Goal: Transaction & Acquisition: Purchase product/service

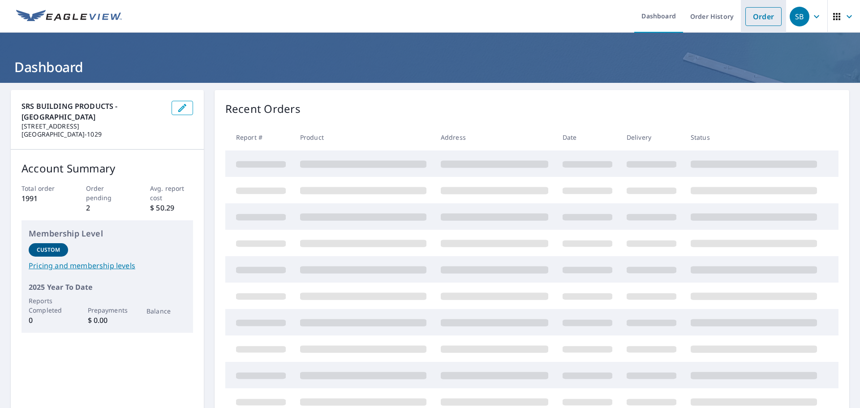
click at [759, 13] on link "Order" at bounding box center [764, 16] width 36 height 19
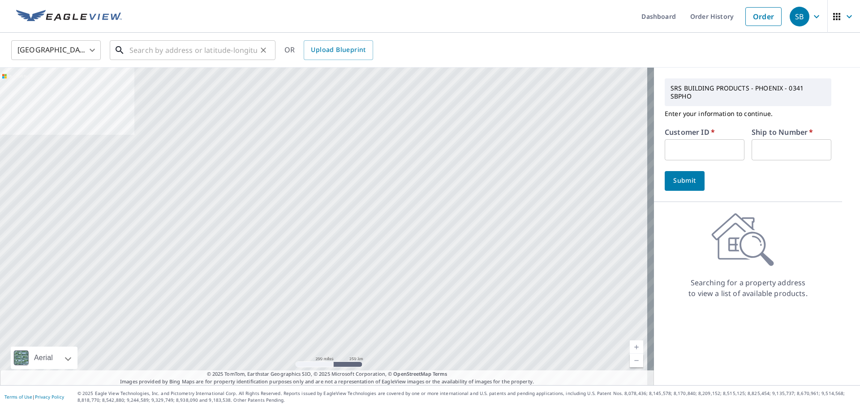
click at [136, 53] on input "text" at bounding box center [194, 50] width 128 height 25
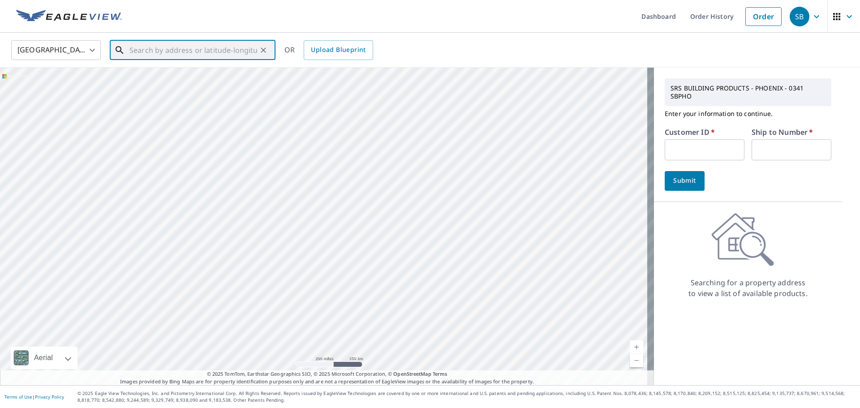
paste input "2025-1858 Shelby [STREET_ADDRESS][PERSON_NAME]"
drag, startPoint x: 138, startPoint y: 50, endPoint x: 72, endPoint y: 51, distance: 65.9
click at [72, 51] on div "[GEOGRAPHIC_DATA] [GEOGRAPHIC_DATA] ​ 2025-1858 Shelby [STREET_ADDRESS][PERSON_…" at bounding box center [426, 49] width 845 height 21
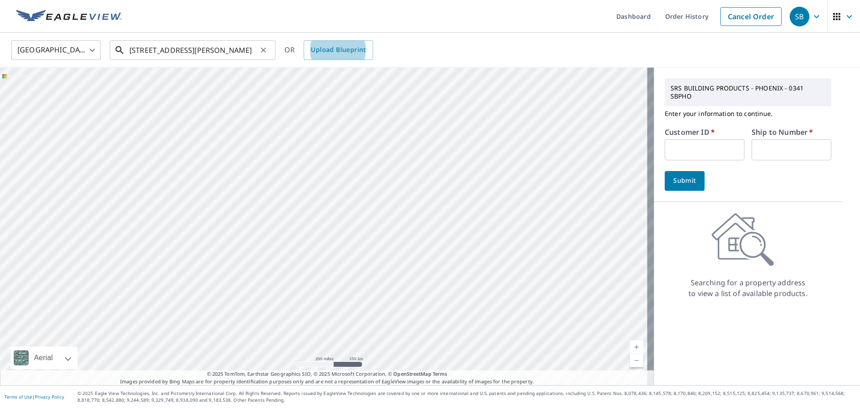
click at [172, 55] on input "[STREET_ADDRESS][PERSON_NAME]" at bounding box center [194, 50] width 128 height 25
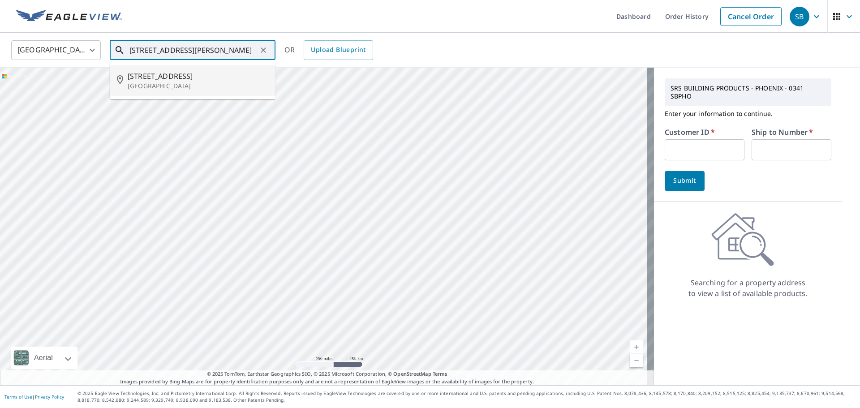
click at [171, 76] on span "[STREET_ADDRESS]" at bounding box center [198, 76] width 141 height 11
type input "[STREET_ADDRESS][PERSON_NAME]"
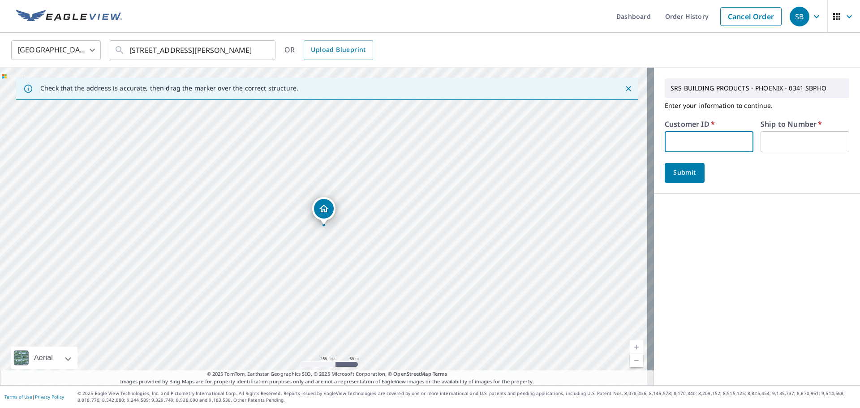
click at [680, 142] on input "text" at bounding box center [709, 141] width 89 height 21
type input "MUT341"
click at [762, 147] on input "text" at bounding box center [805, 141] width 89 height 21
type input "1"
click at [677, 171] on span "Submit" at bounding box center [685, 172] width 26 height 11
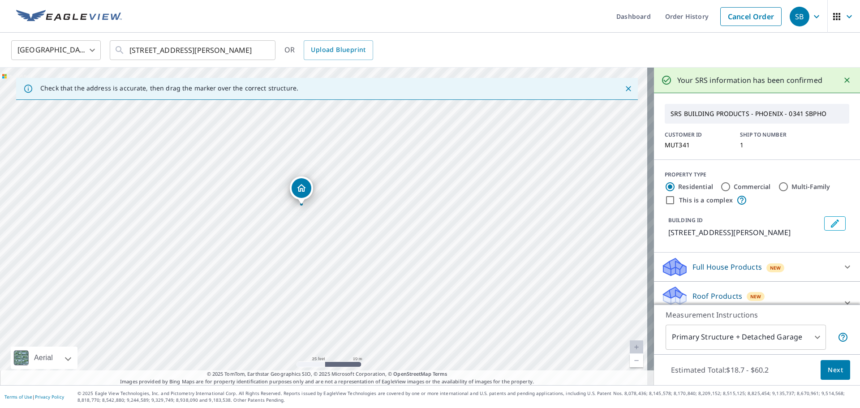
click at [828, 367] on span "Next" at bounding box center [835, 370] width 15 height 11
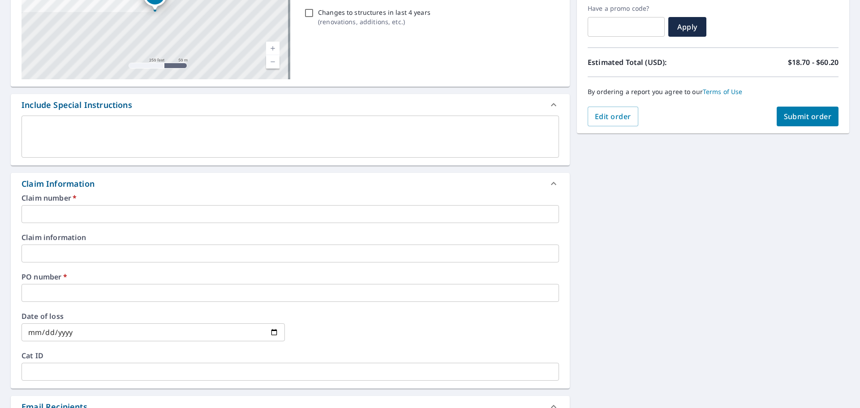
scroll to position [179, 0]
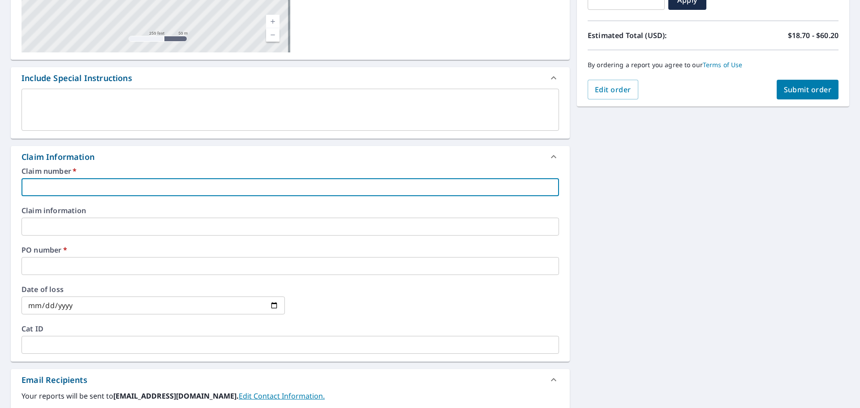
click at [105, 189] on input "text" at bounding box center [291, 187] width 538 height 18
paste input "2025-1858 Shelby [STREET_ADDRESS][PERSON_NAME]"
type input "2025-1858 Shelby [STREET_ADDRESS][PERSON_NAME]"
checkbox input "true"
type input "2025-1858 Shelby [STREET_ADDRESS][PERSON_NAME]"
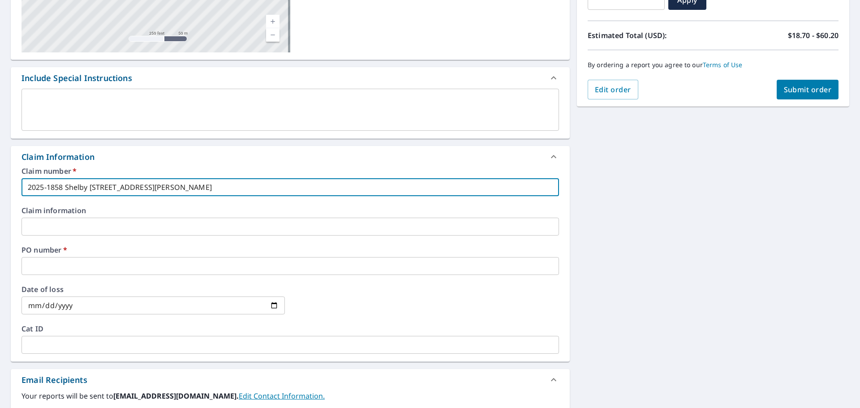
click at [61, 225] on input "text" at bounding box center [291, 227] width 538 height 18
paste input "2025-1858 Shelby [STREET_ADDRESS][PERSON_NAME]"
type input "2025-1858 Shelby [STREET_ADDRESS][PERSON_NAME]"
checkbox input "true"
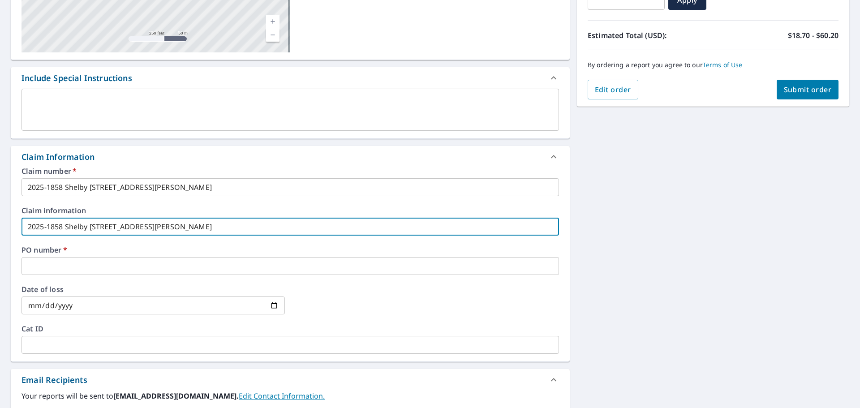
type input "2025-1858 Shelby [STREET_ADDRESS][PERSON_NAME]"
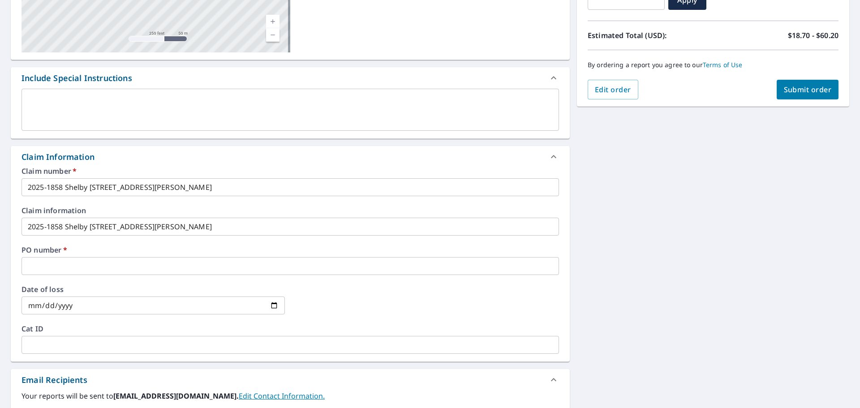
click at [45, 279] on div "Claim number   * 2025-1858 Shelby [STREET_ADDRESS][PERSON_NAME] ​ Claim informa…" at bounding box center [290, 265] width 559 height 194
click at [46, 268] on input "text" at bounding box center [291, 266] width 538 height 18
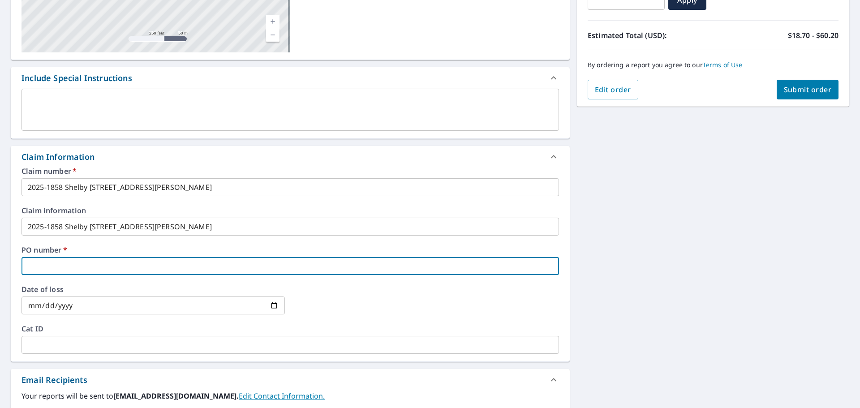
paste input "2025-1858 Shelby 2802 W Nicklaus [PERSON_NAME], A"
type input "2025-1858 Shelby 2802 W Nicklaus [PERSON_NAME], A"
checkbox input "true"
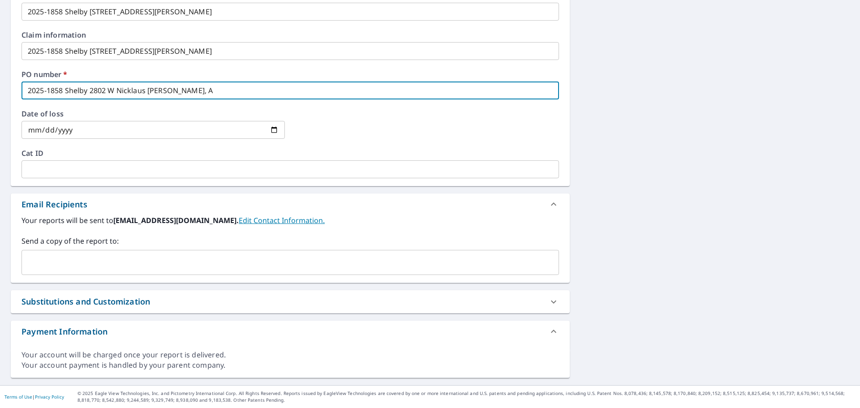
type input "2025-1858 Shelby 2802 W Nicklaus [PERSON_NAME], A"
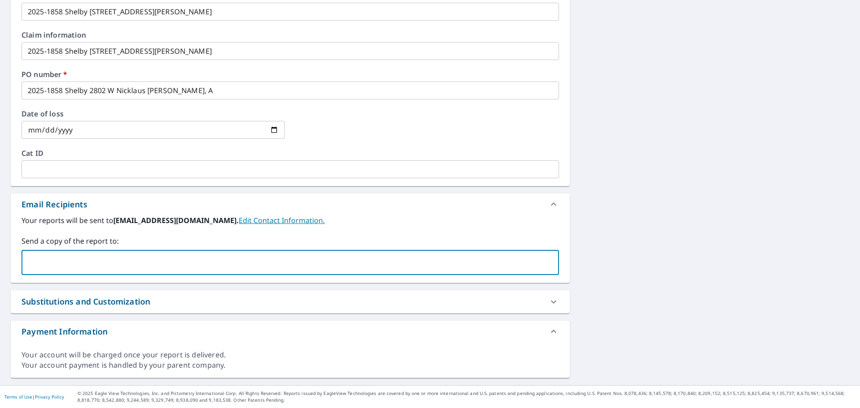
click at [58, 258] on input "text" at bounding box center [284, 262] width 516 height 17
type input "[PERSON_NAME][EMAIL_ADDRESS][PERSON_NAME][DOMAIN_NAME]"
checkbox input "true"
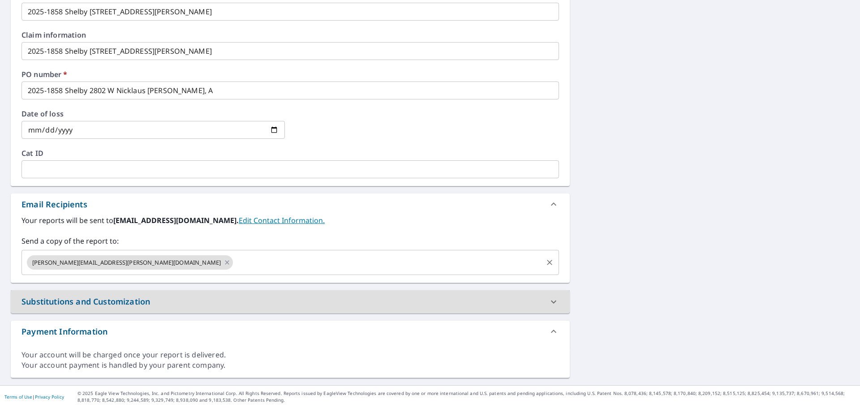
click at [234, 264] on input "text" at bounding box center [387, 262] width 307 height 17
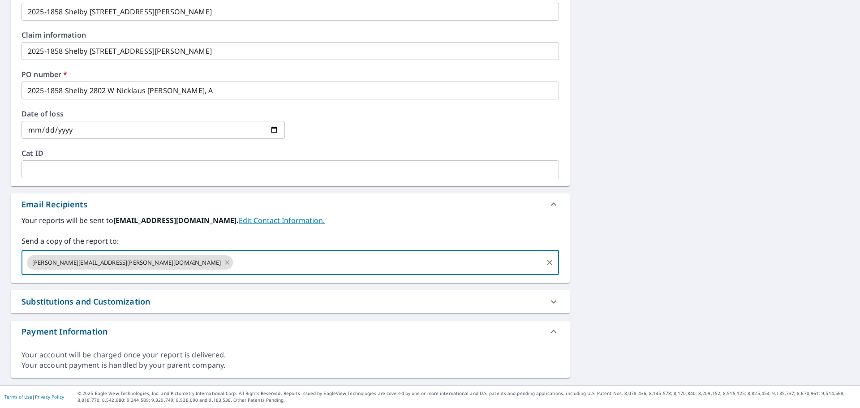
type input "[PERSON_NAME][EMAIL_ADDRESS][DOMAIN_NAME]"
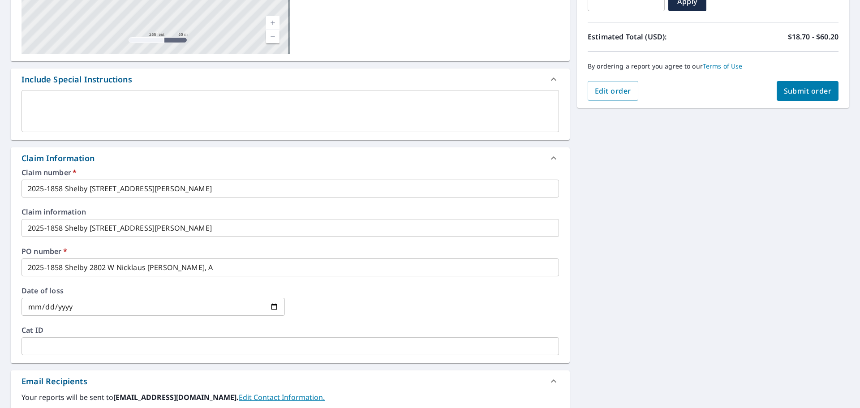
scroll to position [0, 0]
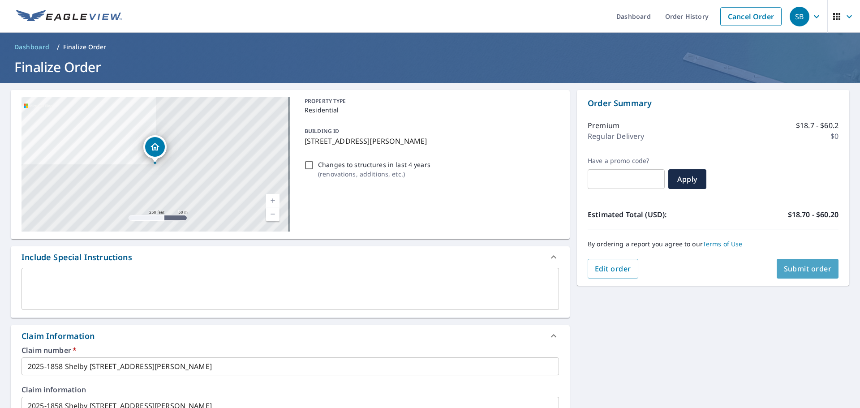
click at [792, 267] on span "Submit order" at bounding box center [808, 269] width 48 height 10
checkbox input "true"
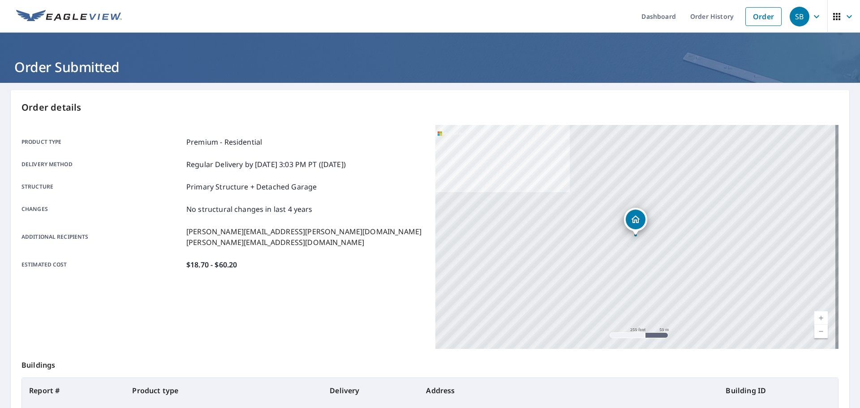
click at [811, 22] on span "SB" at bounding box center [807, 17] width 34 height 22
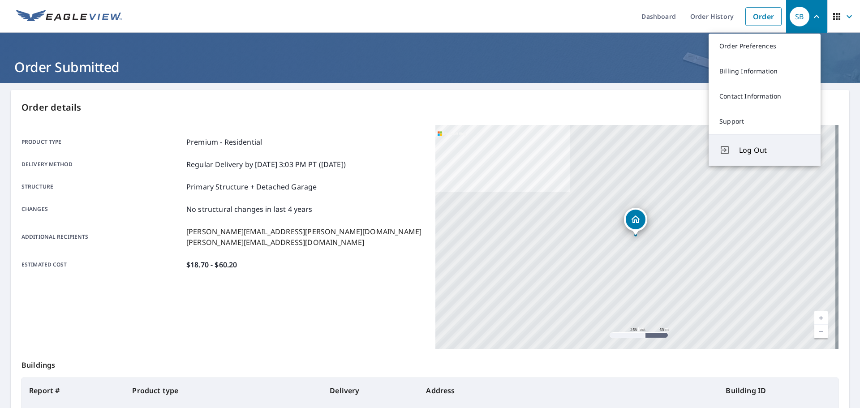
click at [757, 154] on span "Log Out" at bounding box center [774, 150] width 71 height 11
